Goal: Task Accomplishment & Management: Manage account settings

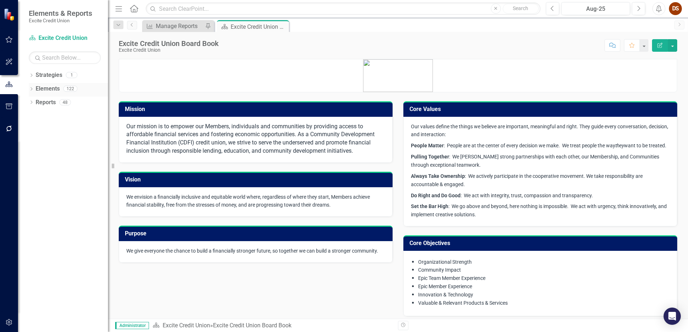
click at [38, 91] on link "Elements" at bounding box center [48, 89] width 24 height 8
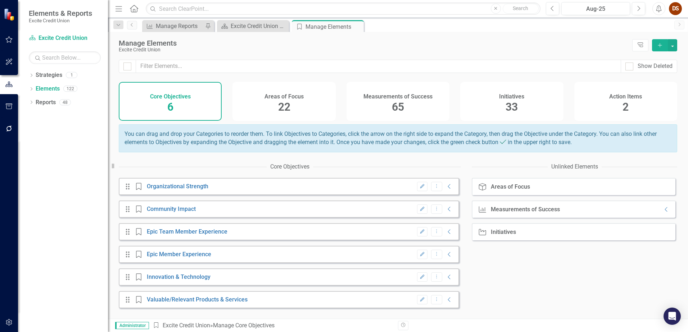
click at [421, 98] on h4 "Measurements of Success" at bounding box center [397, 96] width 69 height 6
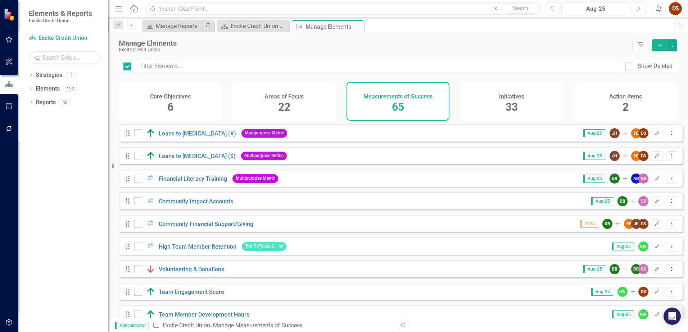
click at [521, 102] on div "Initiatives 33" at bounding box center [511, 101] width 103 height 39
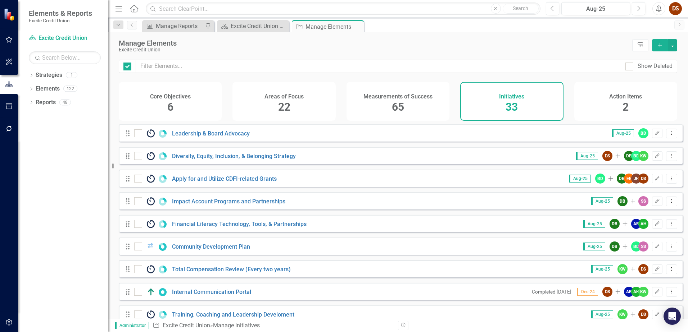
checkbox input "false"
click at [652, 67] on div "Show Deleted" at bounding box center [654, 66] width 35 height 8
click at [630, 67] on input "Show Deleted" at bounding box center [627, 65] width 5 height 5
checkbox input "true"
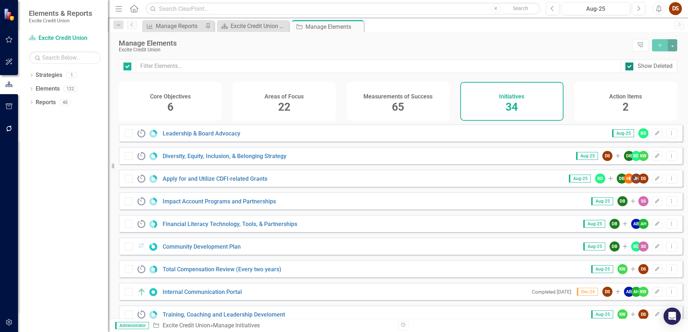
checkbox input "false"
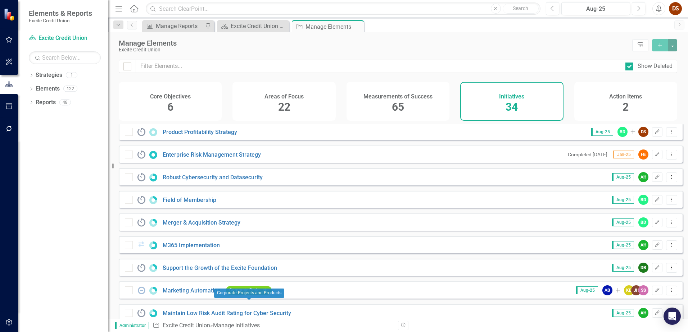
scroll to position [437, 0]
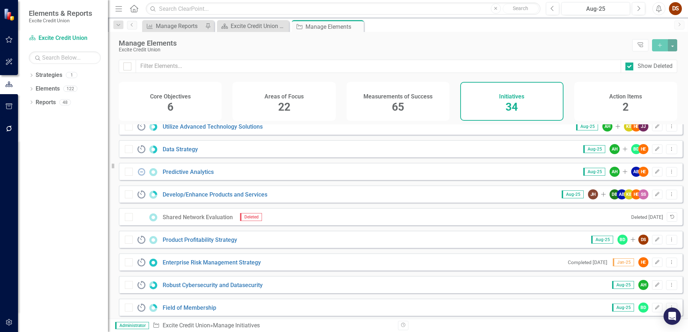
click at [669, 219] on icon "Undelete" at bounding box center [671, 217] width 5 height 4
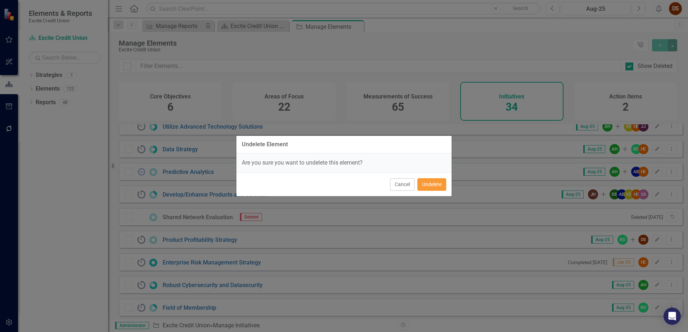
click at [434, 184] on button "Undelete" at bounding box center [431, 184] width 29 height 13
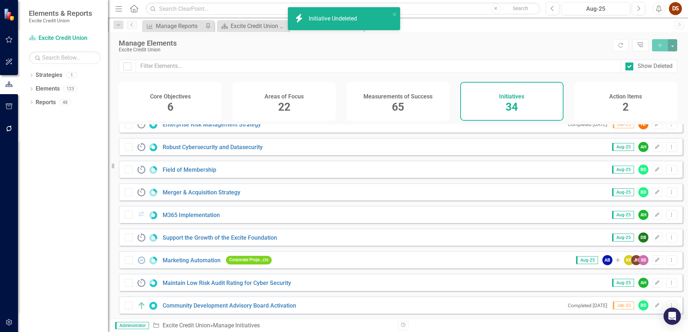
scroll to position [581, 0]
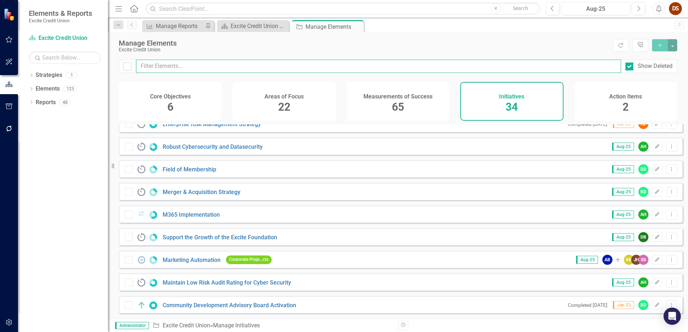
click at [218, 70] on input "text" at bounding box center [378, 66] width 485 height 13
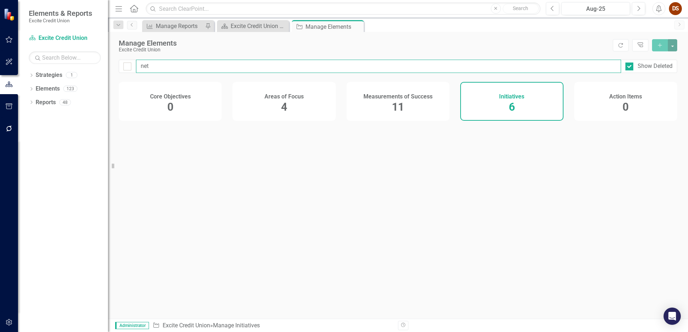
type input "netw"
checkbox input "false"
type input "netwo"
checkbox input "false"
type input "networ"
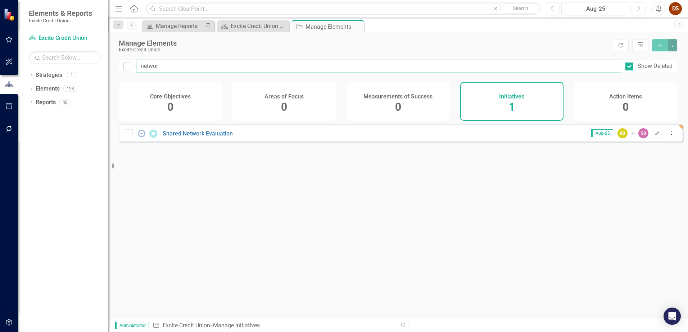
checkbox input "false"
type input "network"
checkbox input "false"
type input "network"
click at [203, 137] on link "Shared Network Evaluation" at bounding box center [198, 133] width 70 height 7
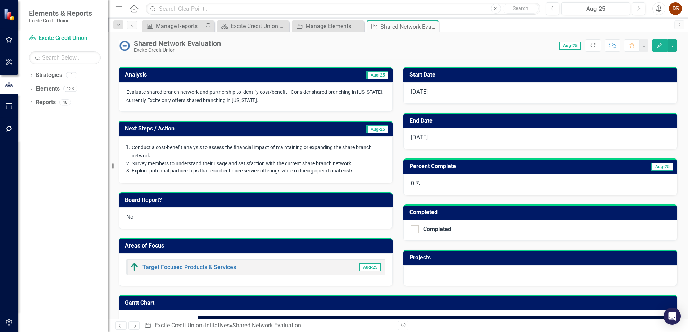
scroll to position [138, 0]
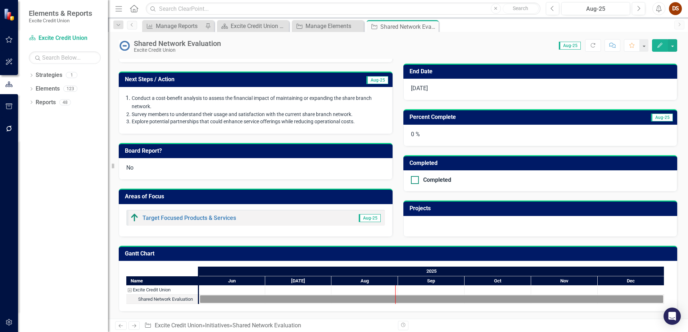
click at [411, 179] on input "Completed" at bounding box center [413, 178] width 5 height 5
checkbox input "true"
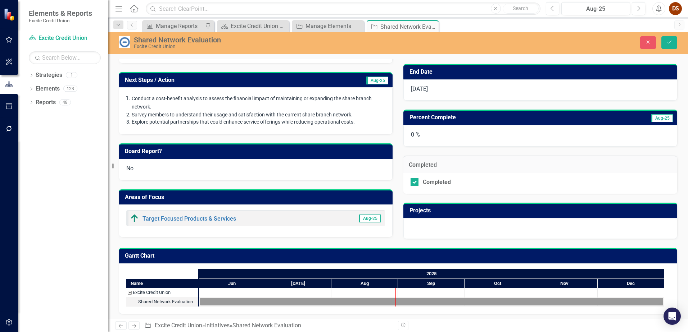
click at [419, 139] on div "0 %" at bounding box center [540, 136] width 274 height 22
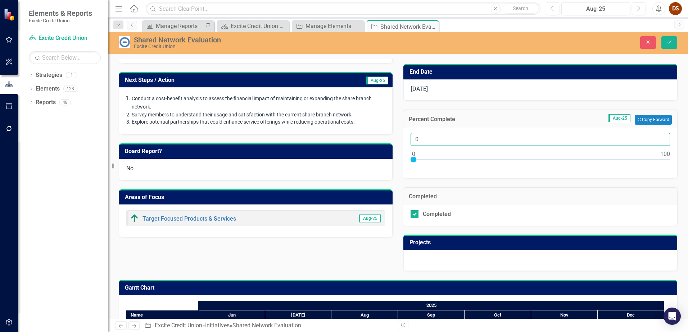
drag, startPoint x: 419, startPoint y: 139, endPoint x: 366, endPoint y: 134, distance: 52.7
click at [373, 134] on div "Analysis Aug-25 Evaluate shared branch network and partnership to identify cost…" at bounding box center [397, 140] width 569 height 262
type input "100"
click at [391, 190] on div "Areas of Focus Target Focused Products & Services Aug-25" at bounding box center [255, 209] width 284 height 57
click at [301, 247] on div "Analysis Aug-25 Evaluate shared branch network and partnership to identify cost…" at bounding box center [397, 140] width 569 height 262
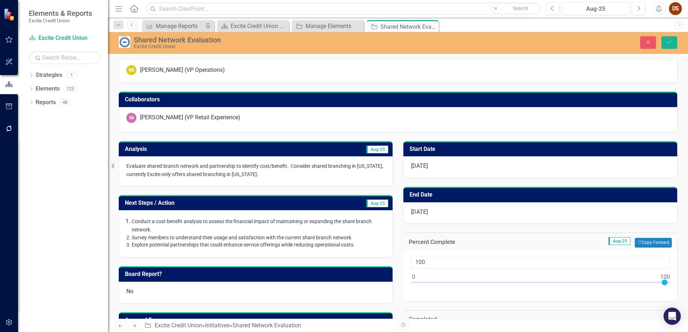
scroll to position [0, 0]
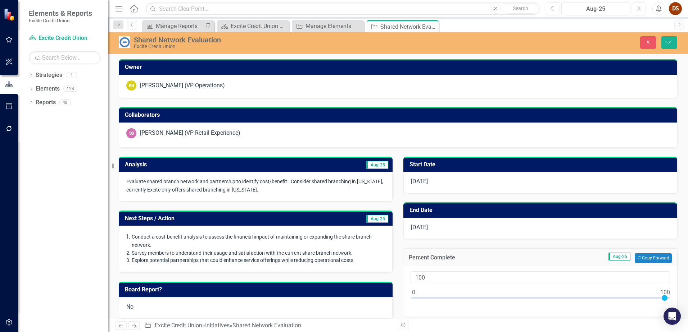
click at [194, 250] on span "Survey members to understand their usage and satisfaction with the current shar…" at bounding box center [242, 253] width 221 height 6
click at [398, 200] on div "End Date [DATE]" at bounding box center [540, 216] width 284 height 46
click at [283, 191] on p "Evaluate shared branch network and partnership to identify cost/benefit. Consid…" at bounding box center [255, 186] width 259 height 17
click at [398, 190] on div "Start Date [DATE]" at bounding box center [540, 171] width 284 height 46
click at [648, 45] on icon "Close" at bounding box center [647, 42] width 6 height 5
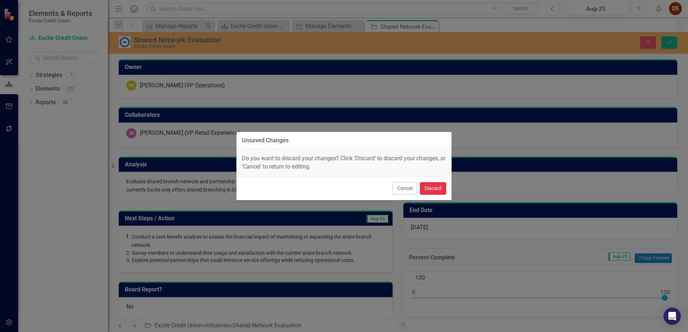
click at [434, 191] on button "Discard" at bounding box center [433, 188] width 26 height 13
checkbox input "false"
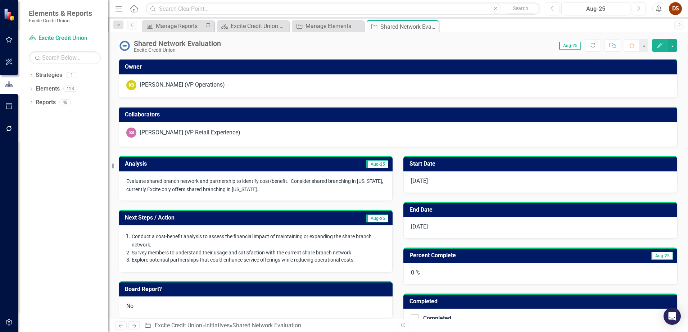
click at [392, 169] on div "Analysis Aug-25 Evaluate shared branch network and partnership to identify cost…" at bounding box center [255, 174] width 284 height 54
